Goal: Register for event/course

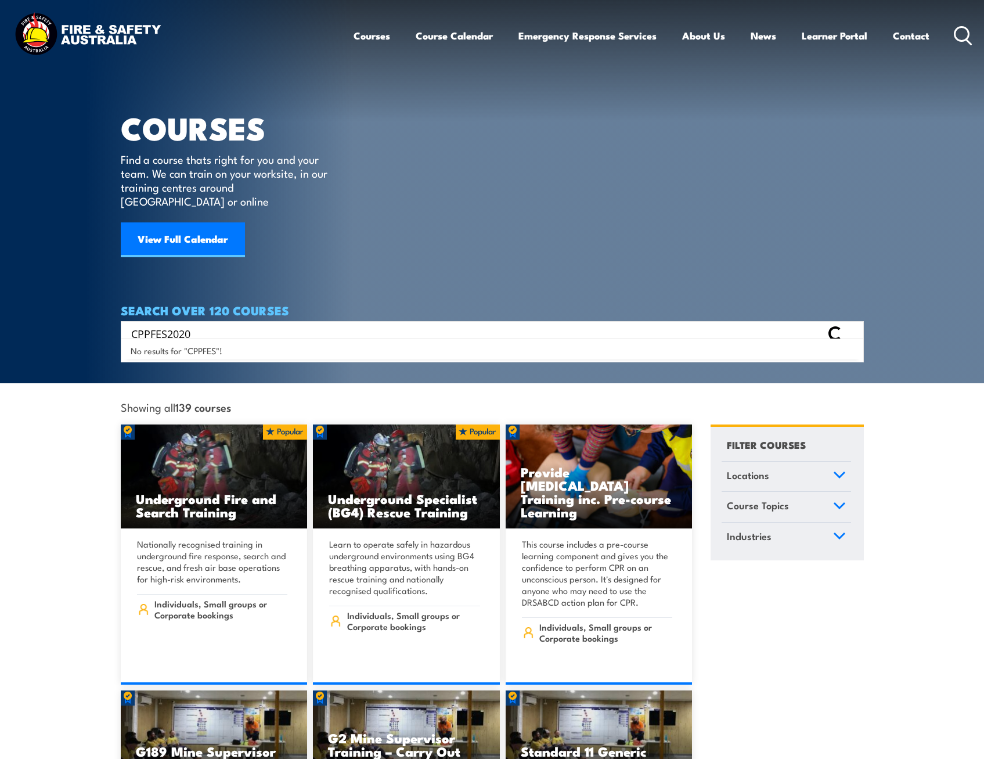
type input "CPPFES2020"
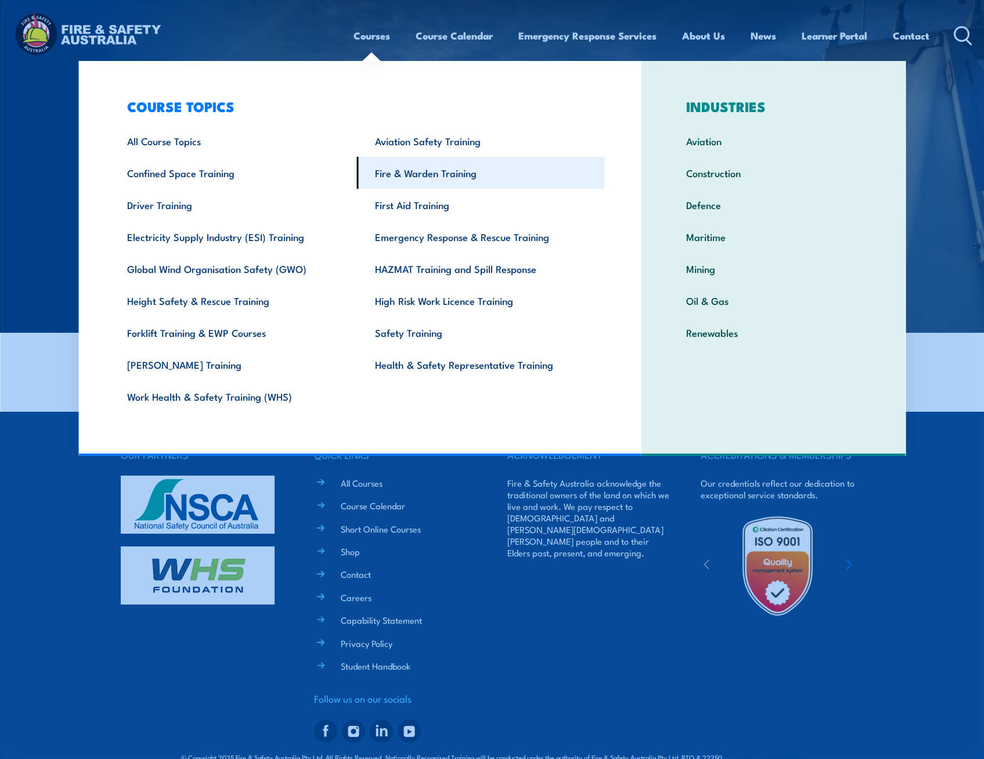
click at [414, 173] on link "Fire & Warden Training" at bounding box center [481, 173] width 248 height 32
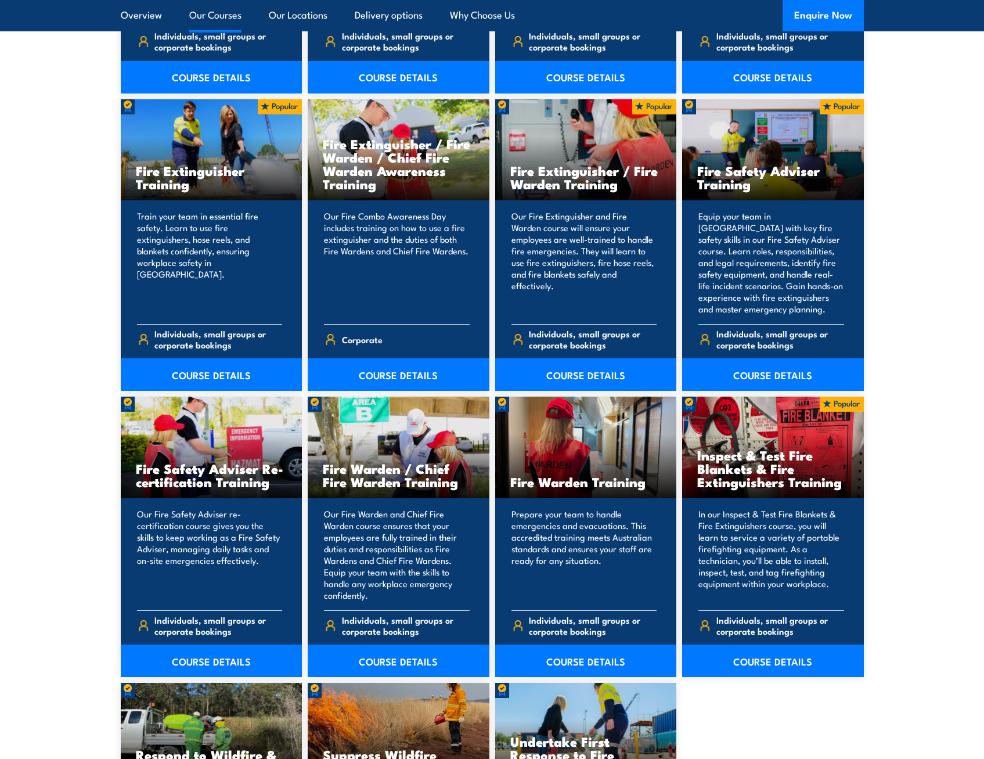
scroll to position [1240, 0]
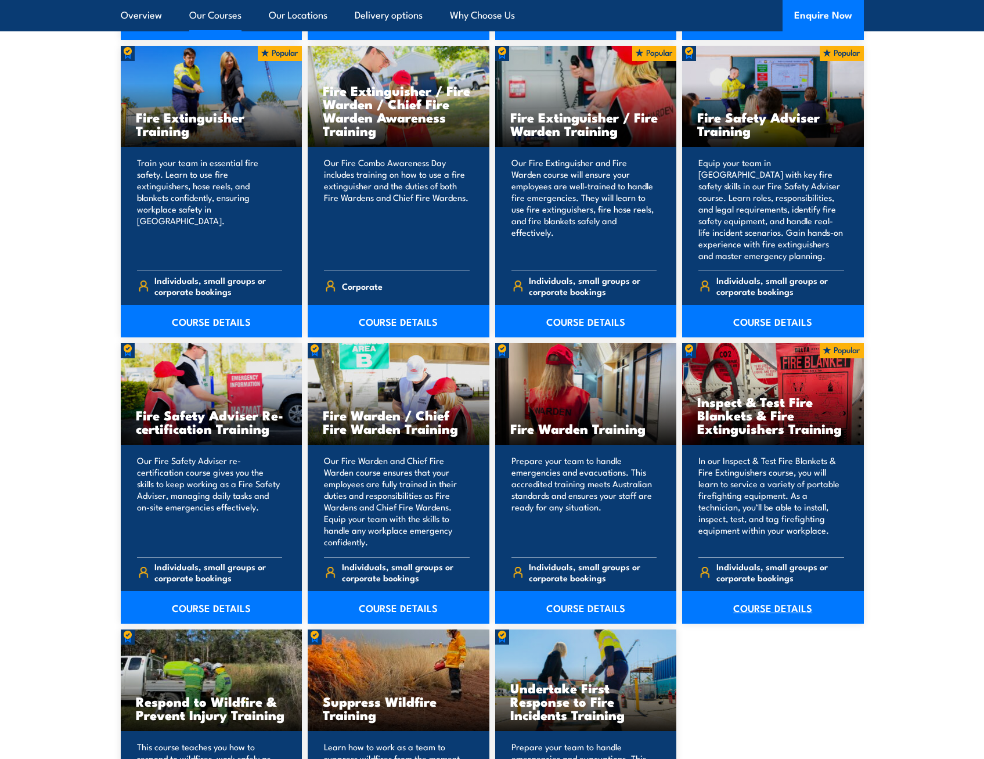
click at [778, 603] on link "COURSE DETAILS" at bounding box center [773, 607] width 182 height 33
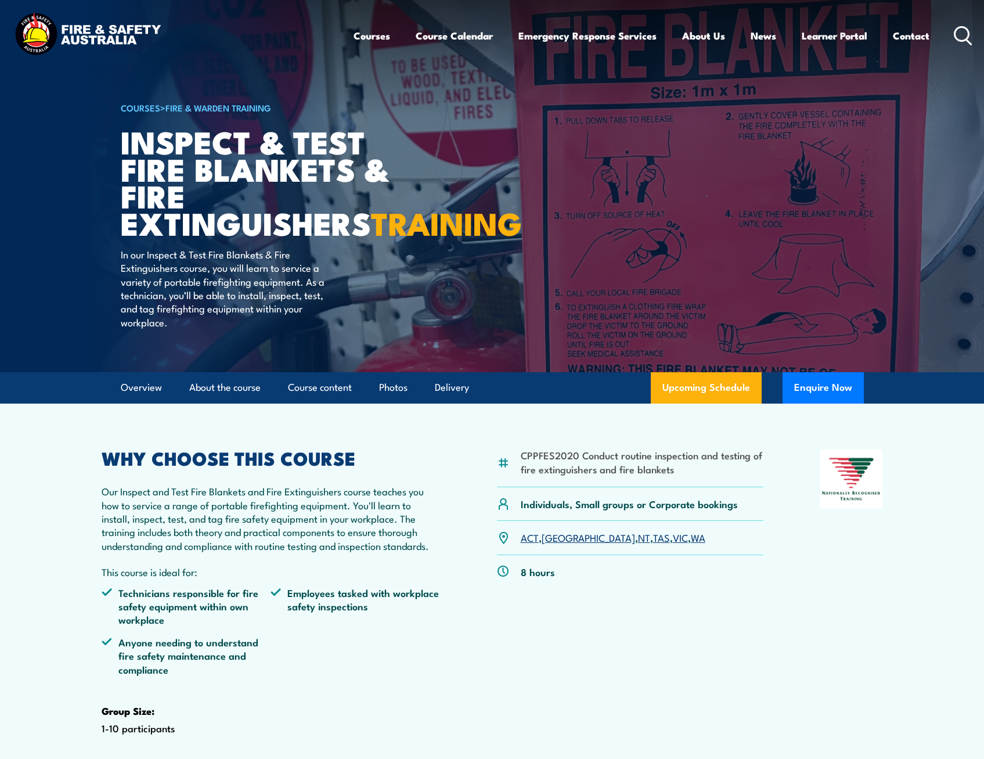
click at [691, 544] on link "WA" at bounding box center [698, 537] width 15 height 14
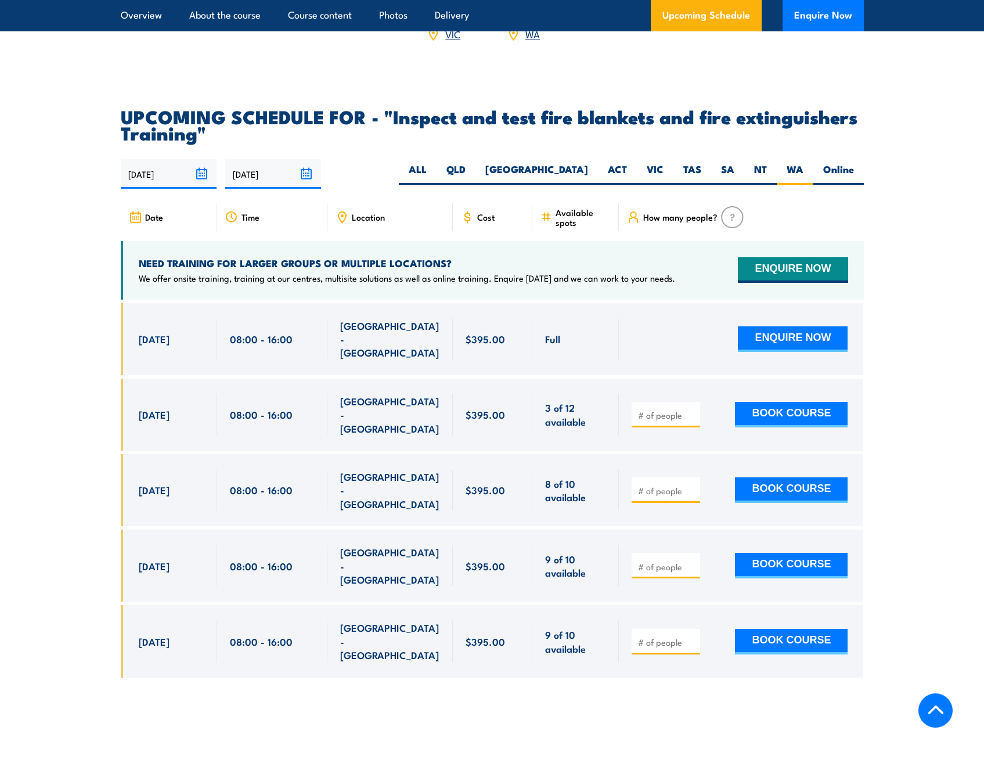
scroll to position [2025, 0]
click at [833, 186] on label "Online" at bounding box center [839, 174] width 51 height 23
click at [854, 171] on input "Online" at bounding box center [858, 167] width 8 height 8
radio input "true"
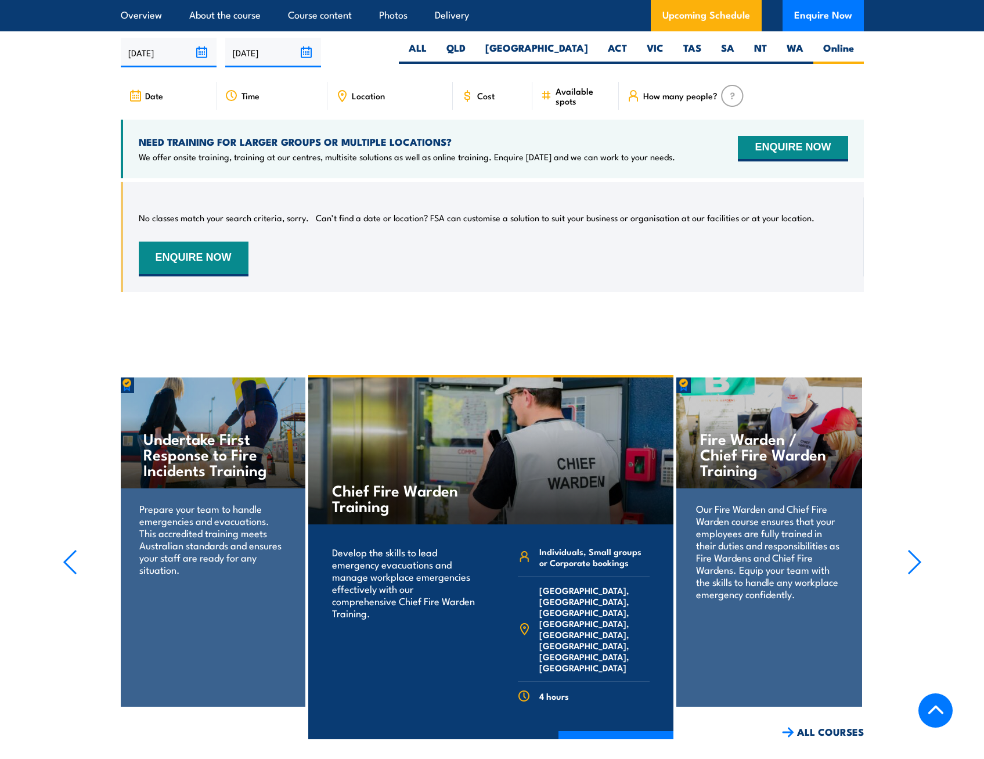
scroll to position [2157, 0]
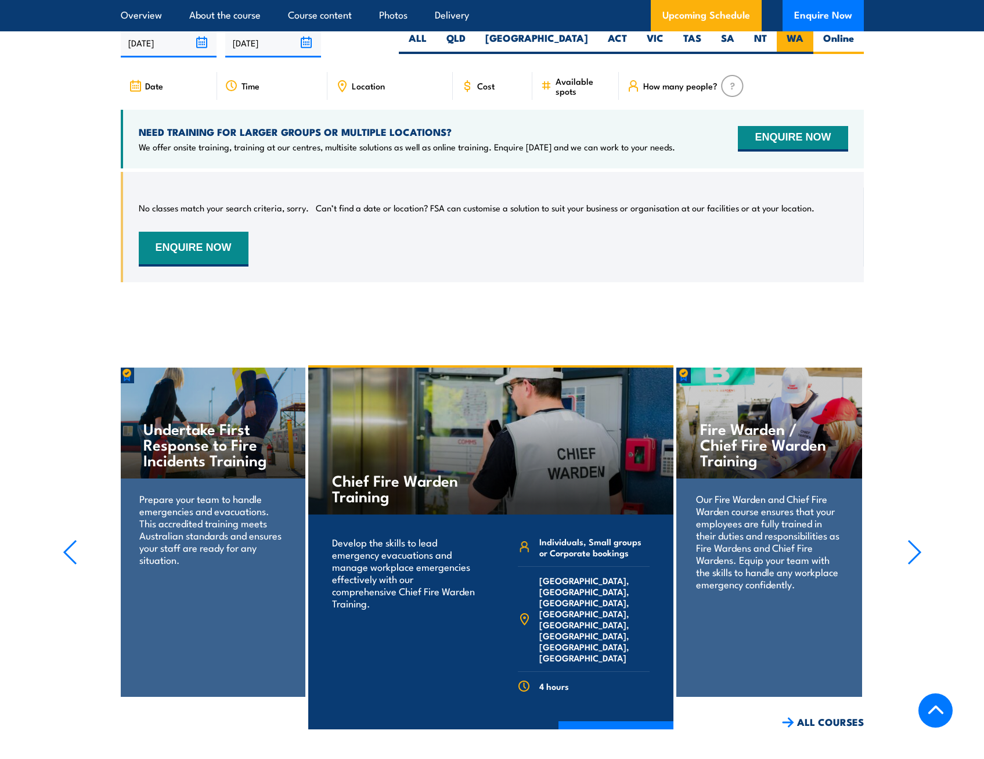
click at [796, 54] on label "WA" at bounding box center [795, 42] width 37 height 23
click at [804, 39] on input "WA" at bounding box center [808, 35] width 8 height 8
radio input "true"
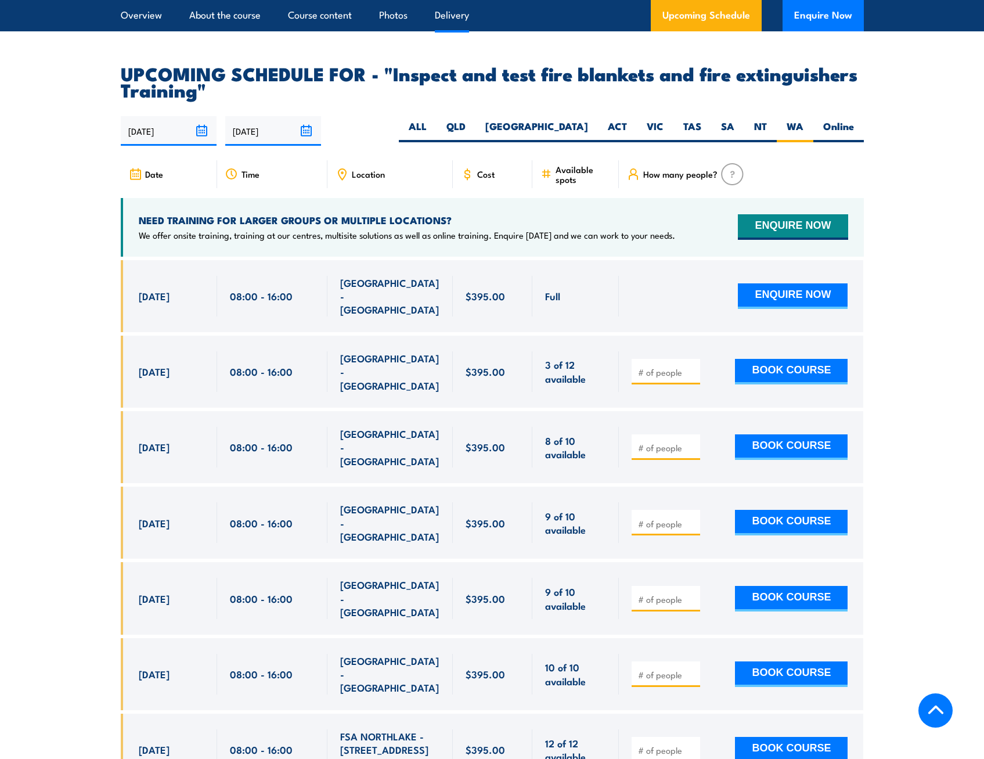
scroll to position [2157, 0]
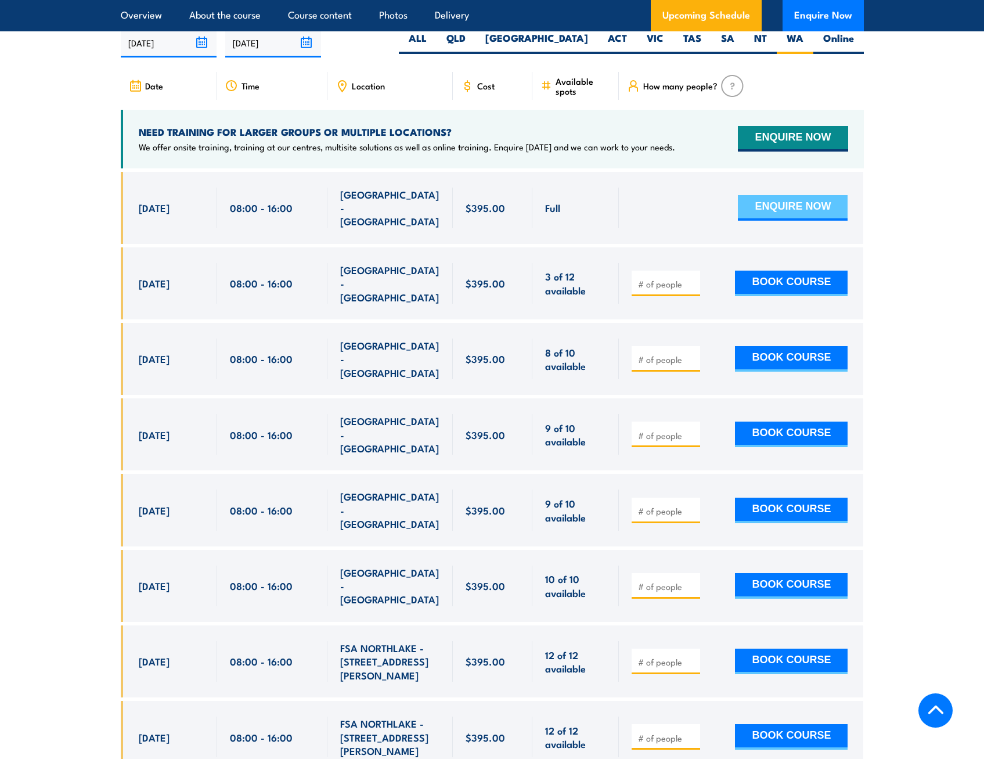
click at [811, 221] on button "ENQUIRE NOW" at bounding box center [793, 208] width 110 height 26
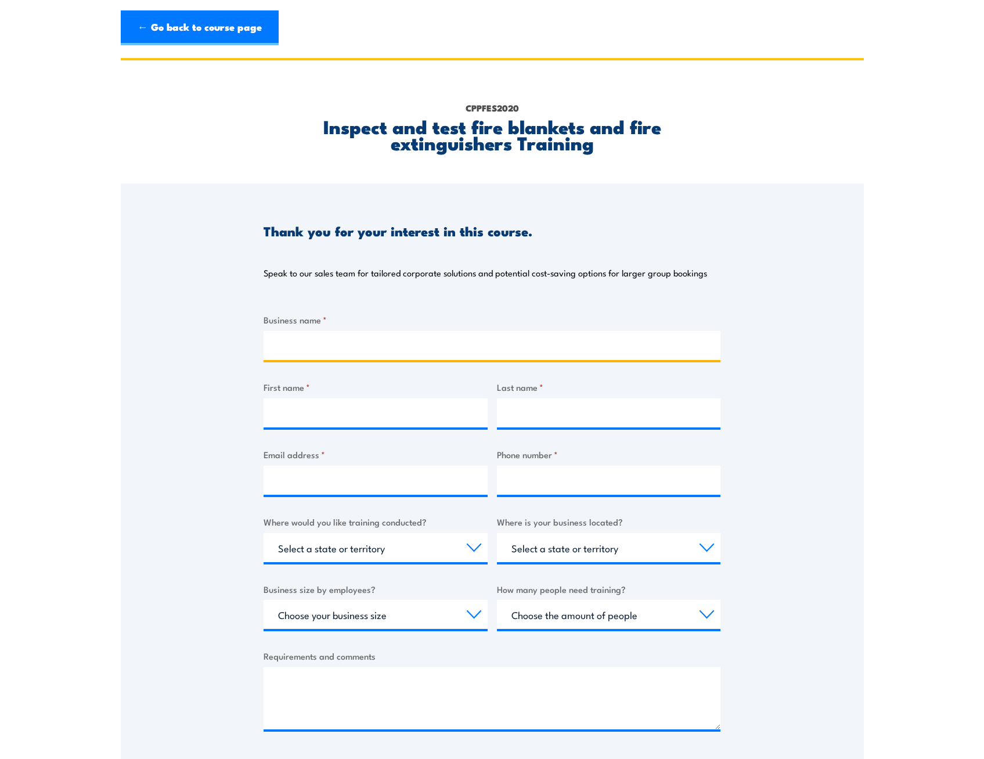
click at [384, 348] on input "Business name *" at bounding box center [492, 345] width 457 height 29
type input "Core Drilling Services"
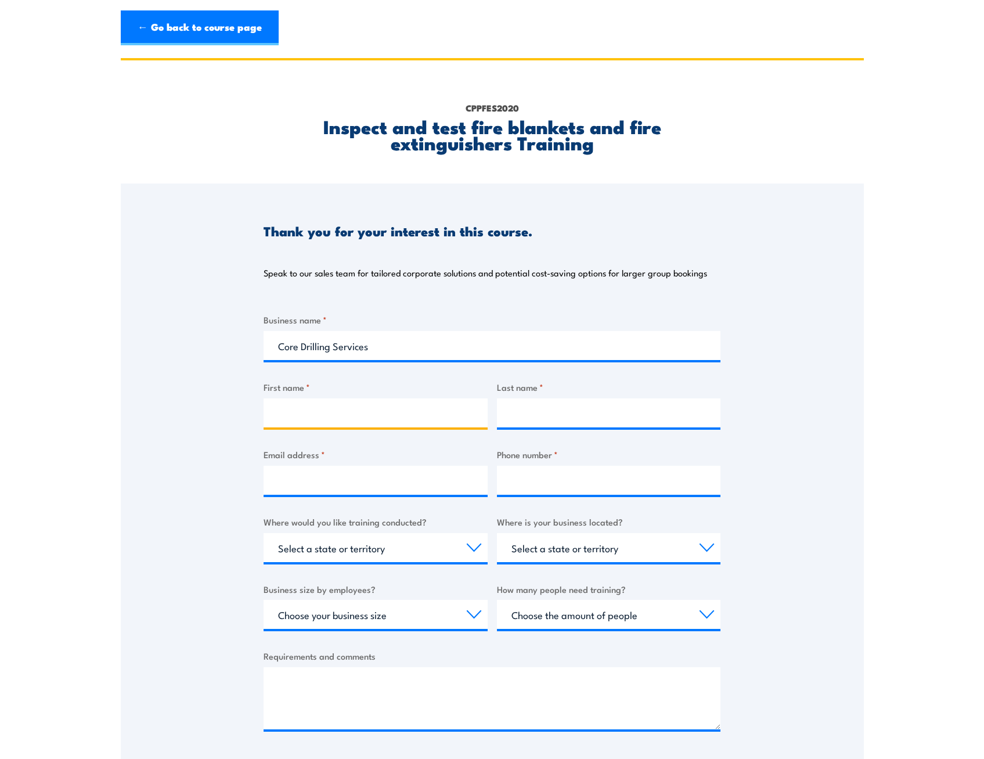
type input "[PERSON_NAME]"
type input "EDGELOW"
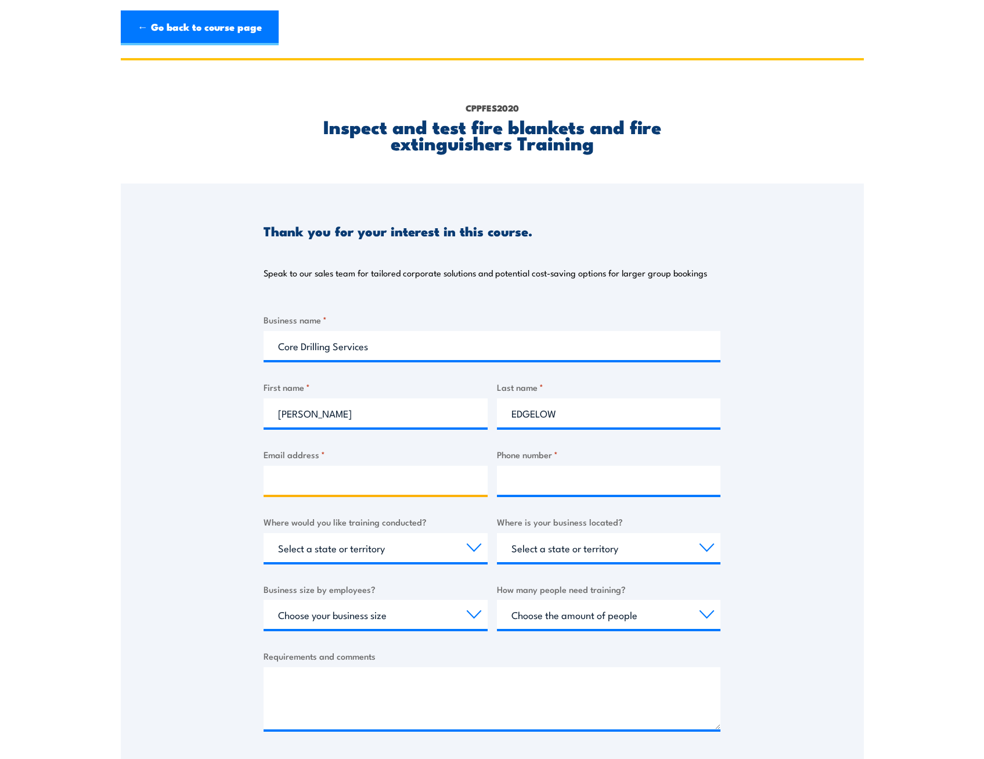
type input "[PERSON_NAME][EMAIL_ADDRESS][DOMAIN_NAME]"
type input "0410330131"
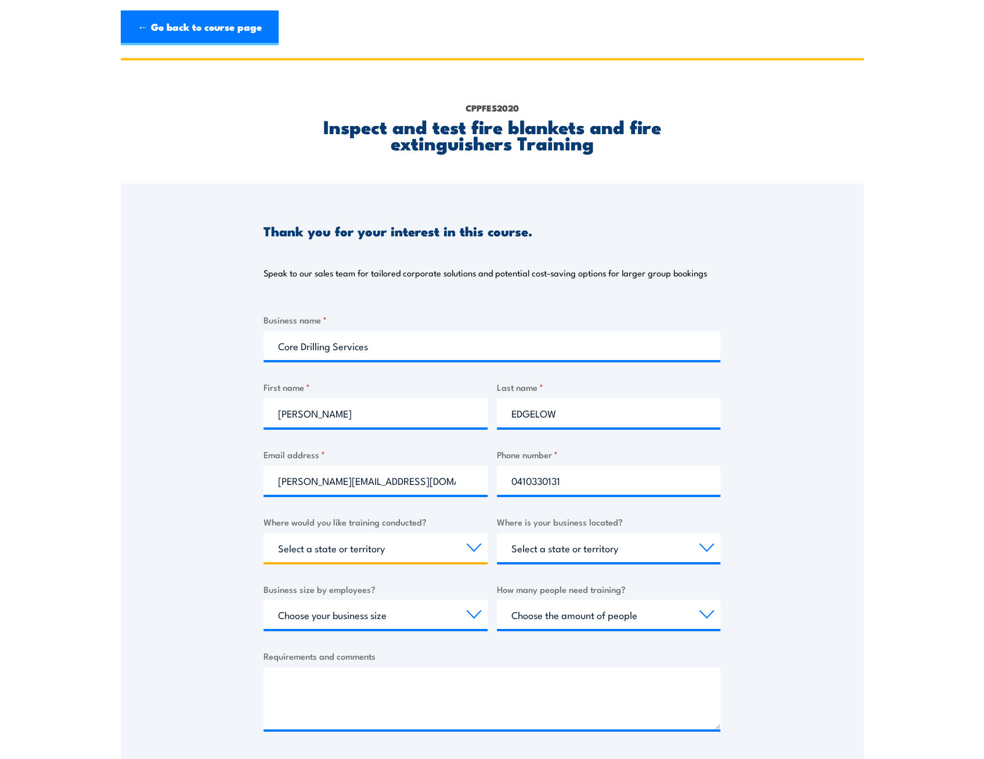
select select "WA"
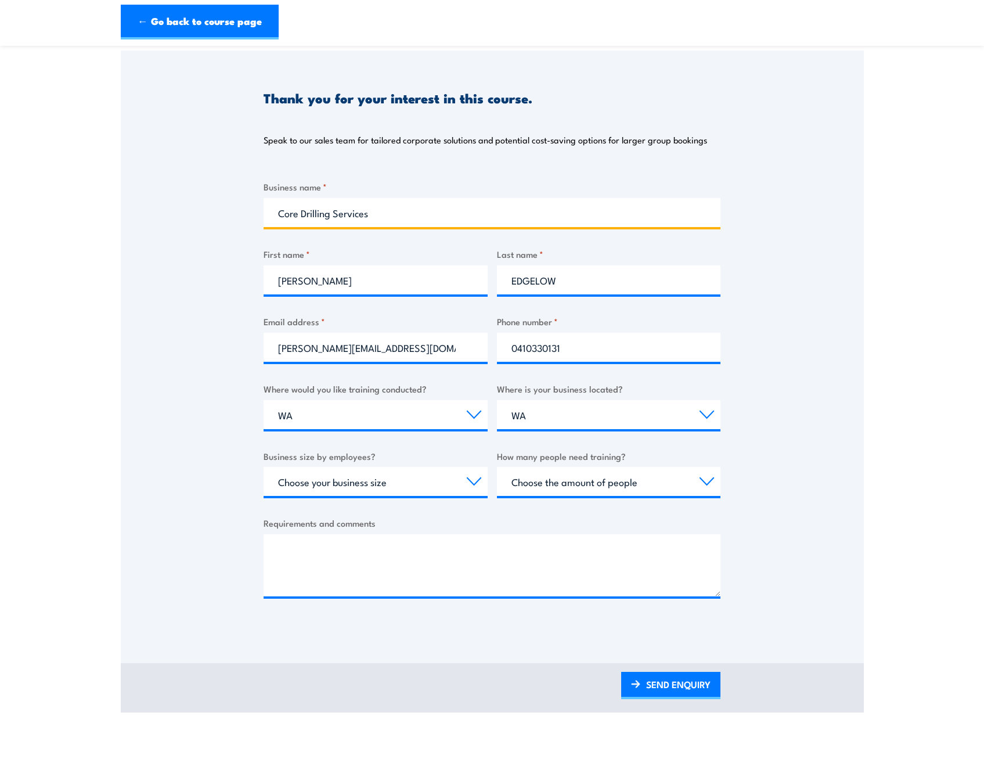
scroll to position [139, 0]
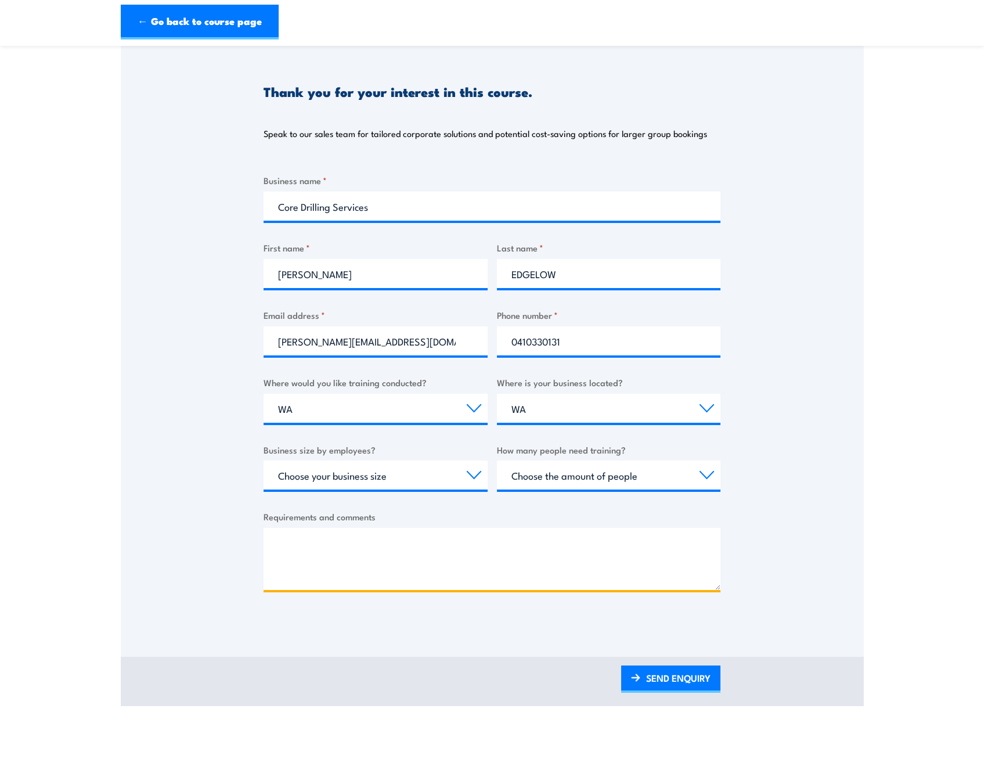
click at [317, 537] on textarea "Requirements and comments" at bounding box center [492, 559] width 457 height 62
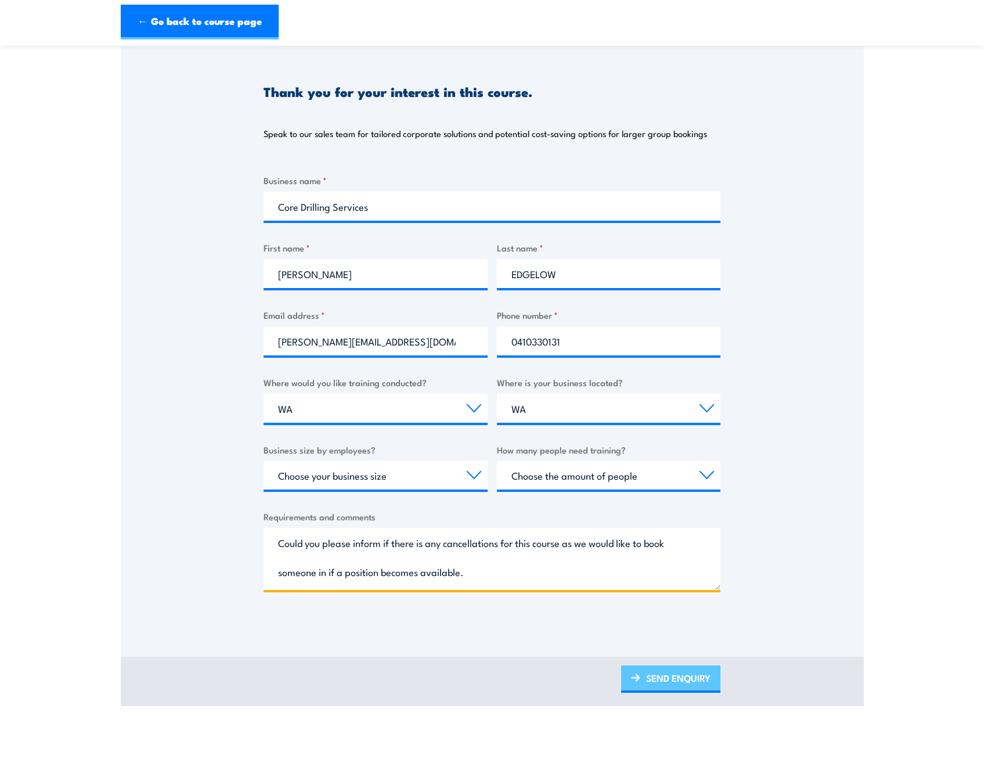
type textarea "Could you please inform if there is any cancellations for this course as we wou…"
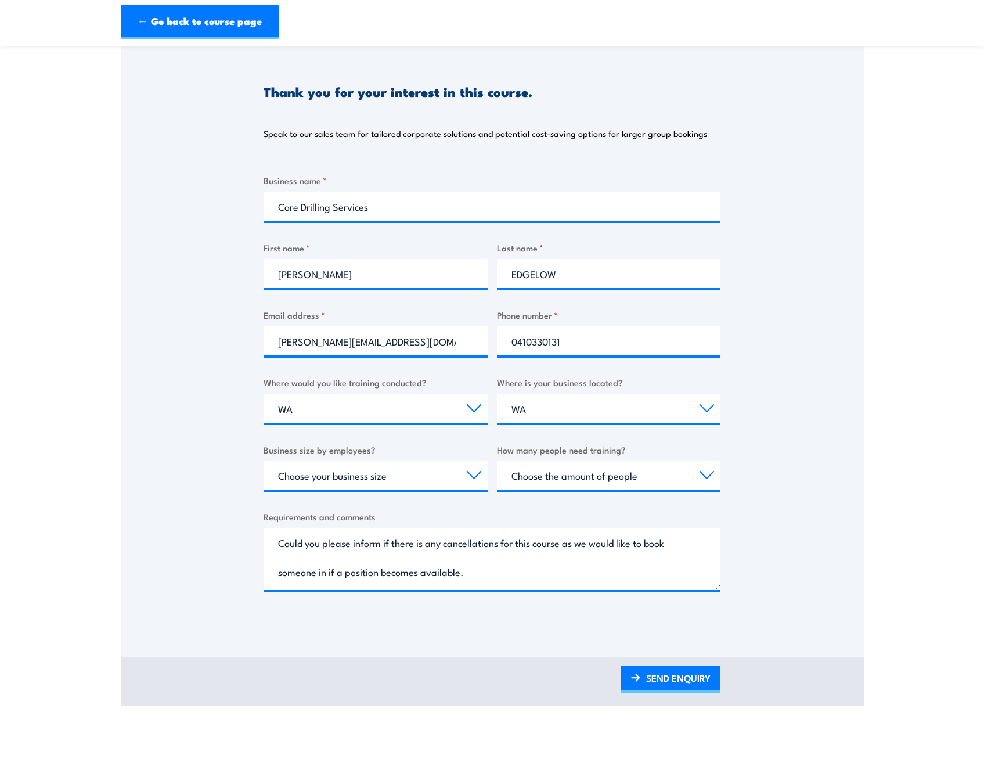
drag, startPoint x: 703, startPoint y: 677, endPoint x: 728, endPoint y: 673, distance: 25.2
click at [703, 677] on link "SEND ENQUIRY" at bounding box center [670, 679] width 99 height 27
click at [709, 674] on link "SEND ENQUIRY" at bounding box center [670, 679] width 99 height 27
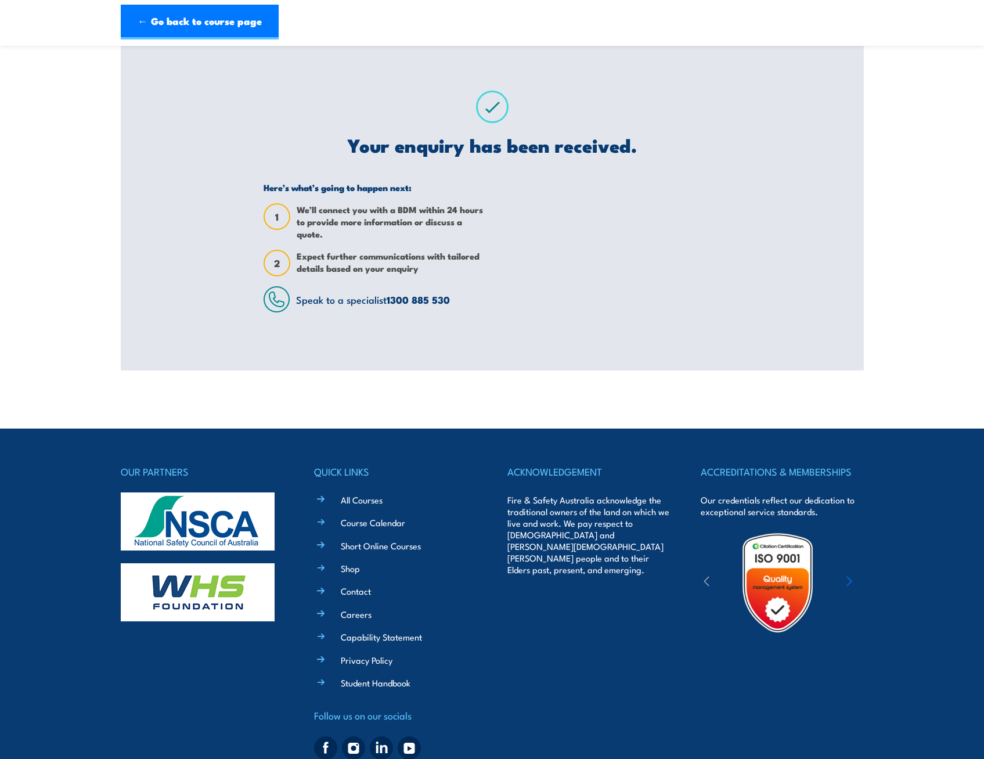
scroll to position [0, 0]
